Goal: Transaction & Acquisition: Purchase product/service

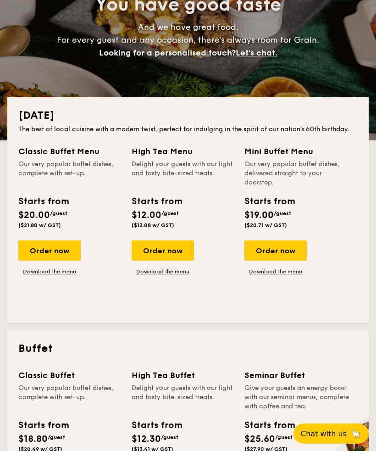
scroll to position [115, 0]
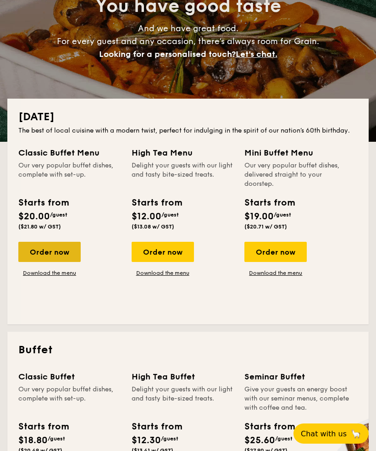
click at [47, 254] on div "Order now" at bounding box center [49, 252] width 62 height 20
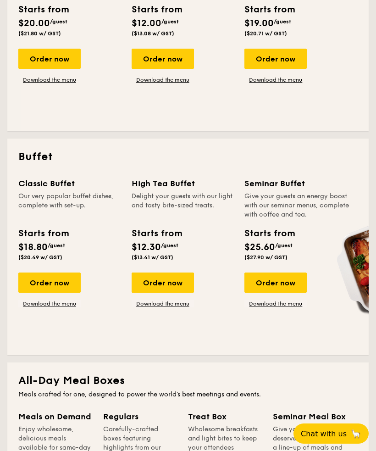
scroll to position [311, 0]
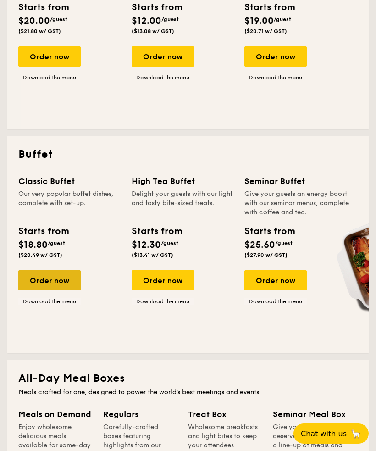
click at [51, 278] on div "Order now" at bounding box center [49, 280] width 62 height 20
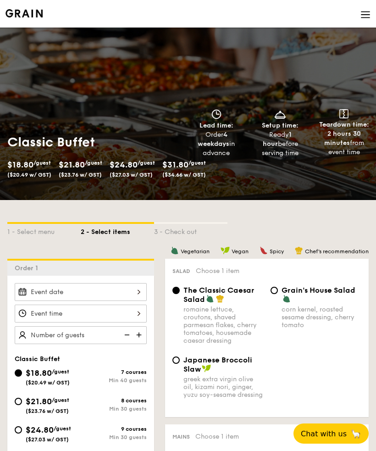
click at [75, 164] on span "$21.80" at bounding box center [72, 165] width 26 height 10
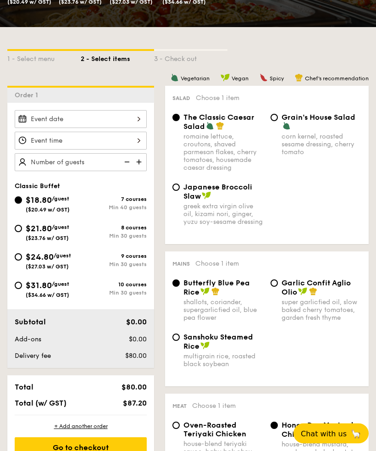
scroll to position [223, 0]
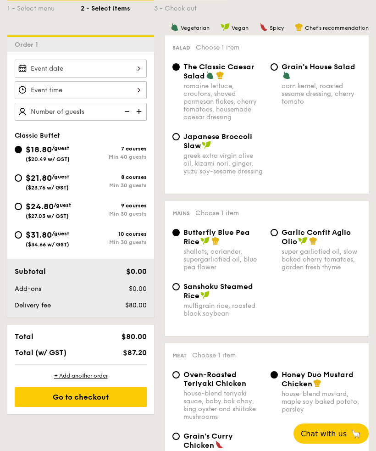
click at [20, 172] on div "$21.80 /guest ($23.76 w/ GST)" at bounding box center [48, 181] width 66 height 19
click at [20, 174] on input "$21.80 /guest ($23.76 w/ GST) 8 courses Min 30 guests" at bounding box center [18, 177] width 7 height 7
radio input "true"
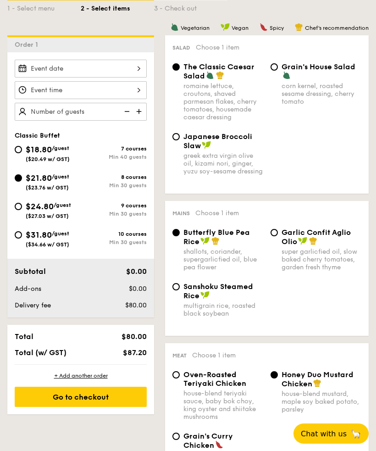
radio input "true"
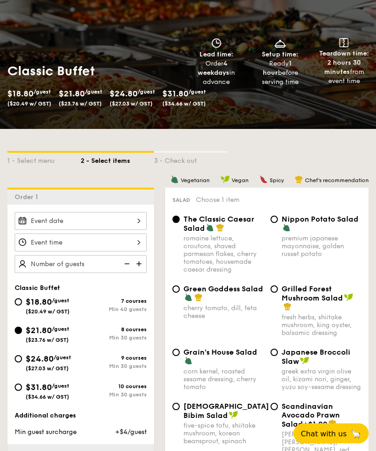
scroll to position [0, 0]
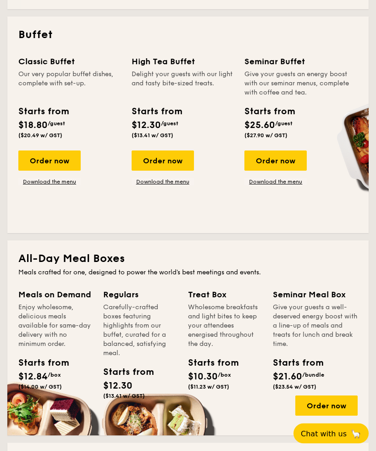
scroll to position [430, 0]
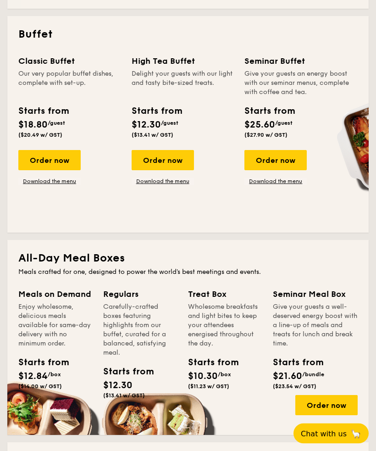
click at [43, 379] on span "$12.84" at bounding box center [32, 376] width 29 height 11
click at [37, 356] on div "Meals on Demand Enjoy wholesome, delicious meals available for same-day deliver…" at bounding box center [55, 340] width 74 height 105
click at [49, 411] on div "Meals on Demand Enjoy wholesome, delicious meals available for same-day deliver…" at bounding box center [60, 352] width 85 height 128
click at [329, 398] on div "Order now" at bounding box center [326, 405] width 62 height 20
